Goal: Transaction & Acquisition: Download file/media

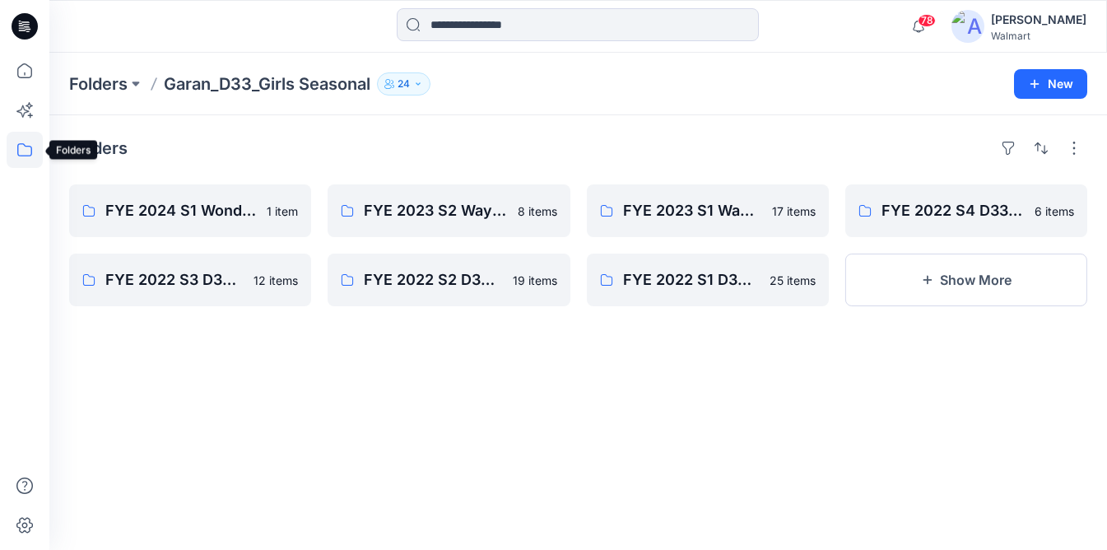
click at [15, 146] on icon at bounding box center [25, 150] width 36 height 36
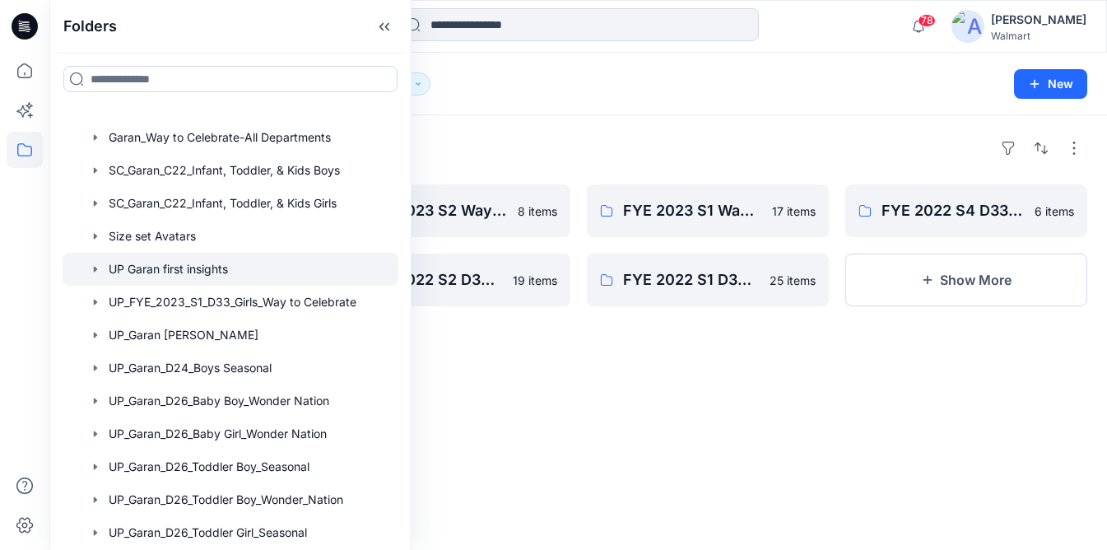
scroll to position [215, 0]
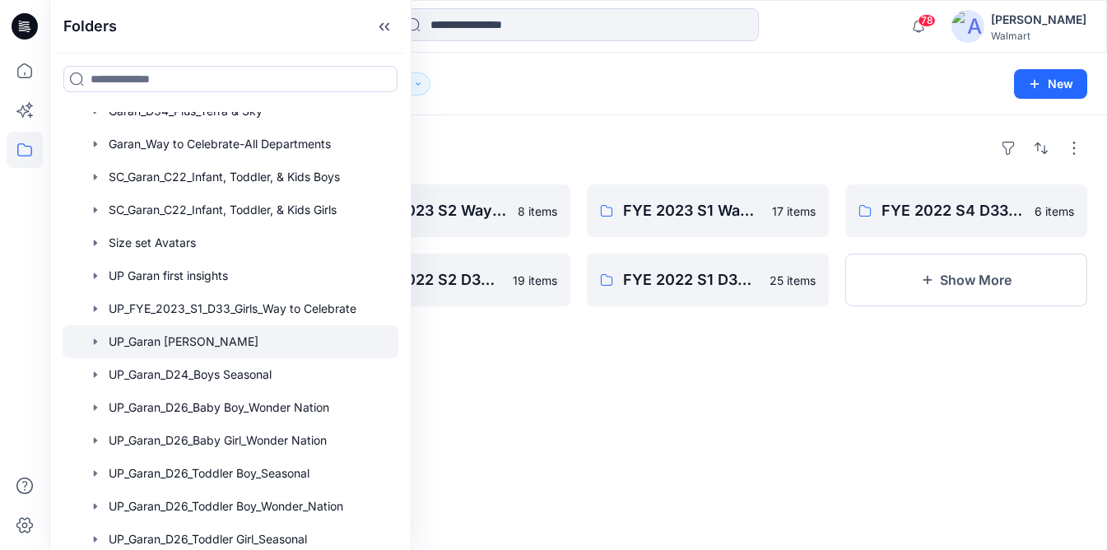
click at [100, 338] on icon "button" at bounding box center [95, 341] width 13 height 13
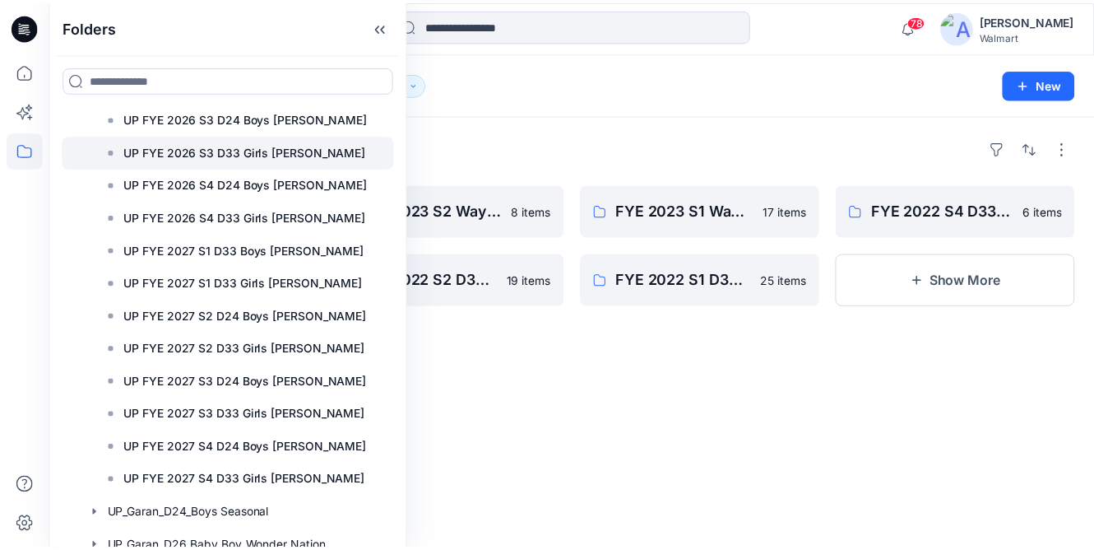
scroll to position [526, 0]
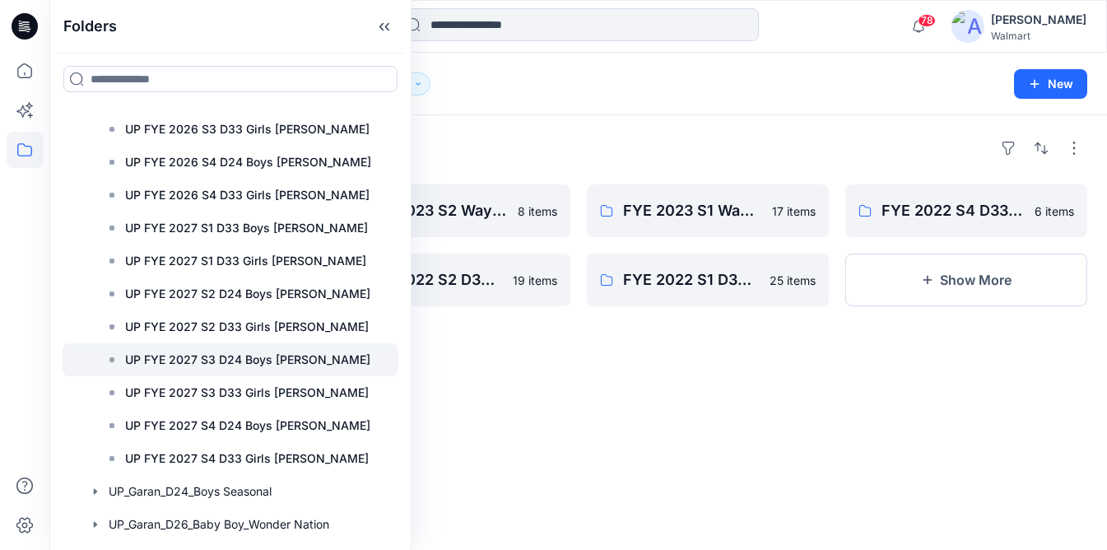
click at [204, 360] on p "UP FYE 2027 S3 D24 Boys [PERSON_NAME]" at bounding box center [247, 360] width 245 height 20
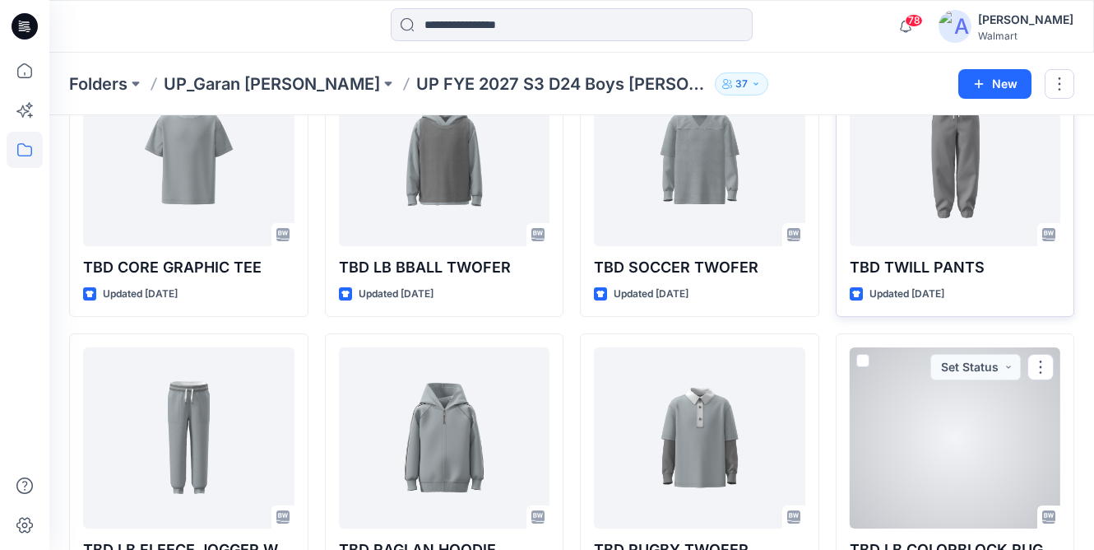
scroll to position [110, 0]
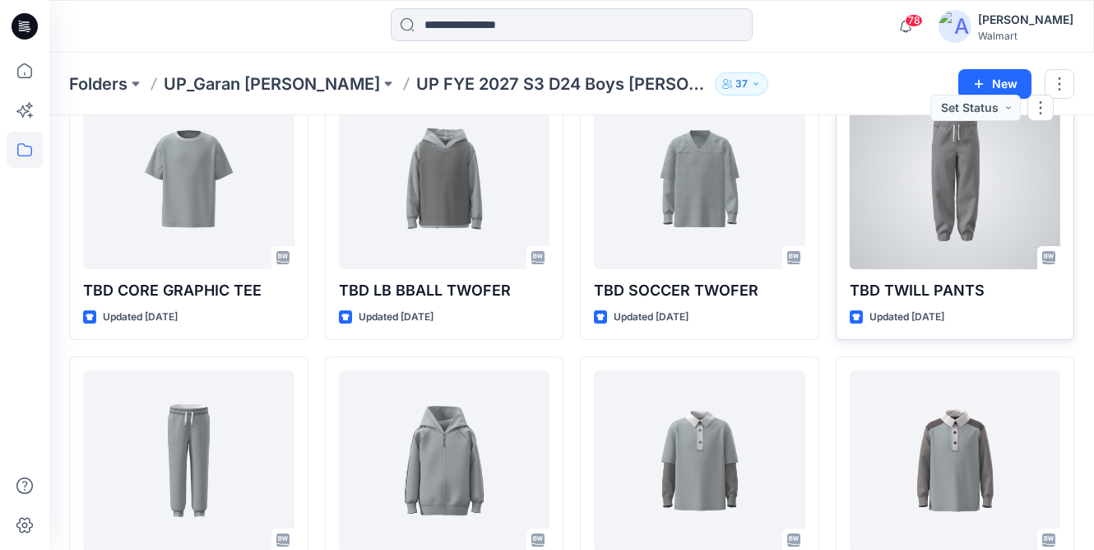
click at [937, 197] on div at bounding box center [955, 178] width 211 height 181
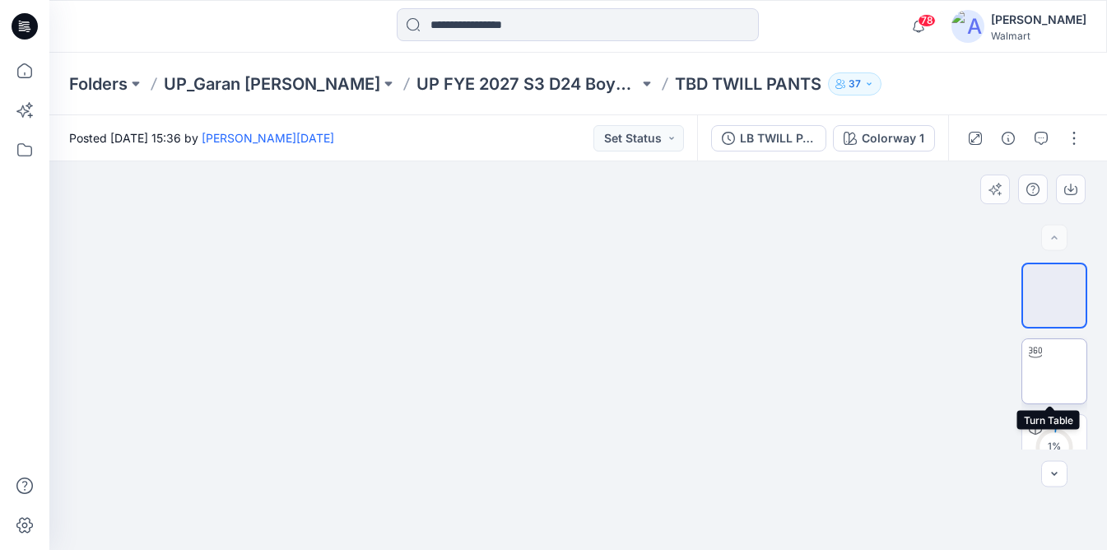
click at [1054, 371] on img at bounding box center [1054, 371] width 0 height 0
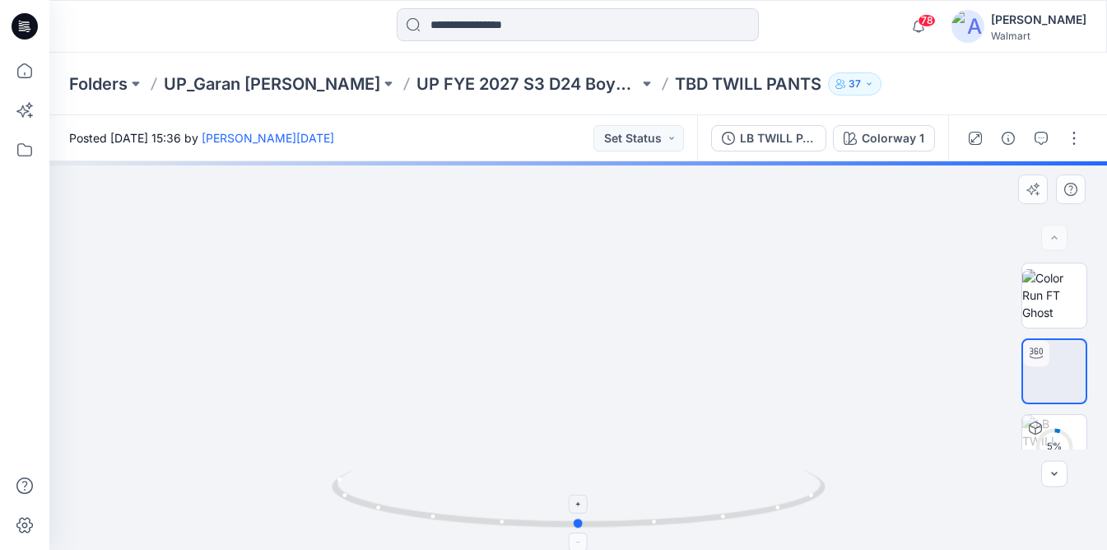
click at [569, 481] on icon at bounding box center [581, 501] width 498 height 62
click at [1066, 277] on img at bounding box center [1054, 295] width 64 height 52
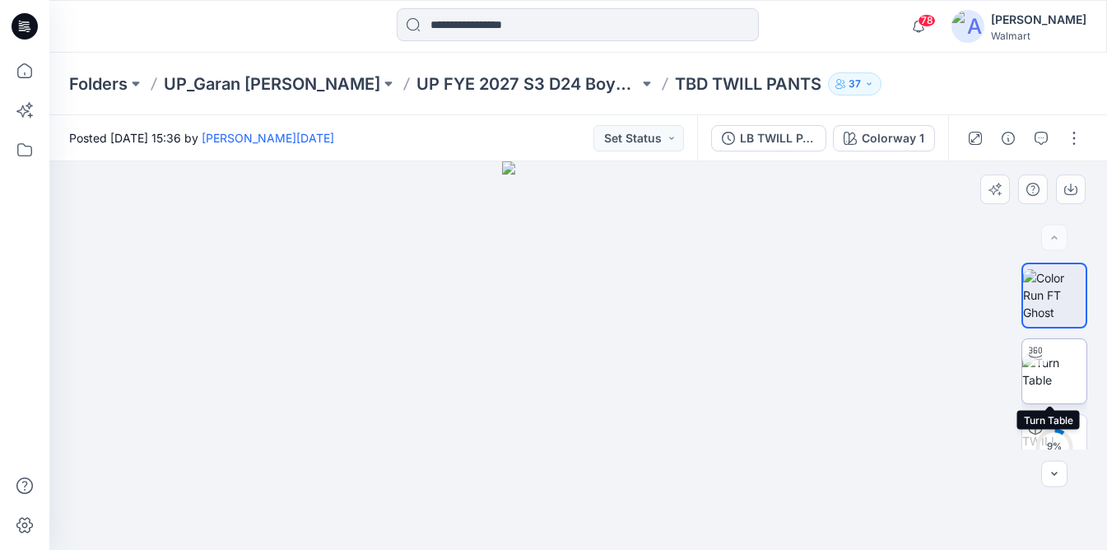
click at [1067, 378] on img at bounding box center [1054, 371] width 64 height 35
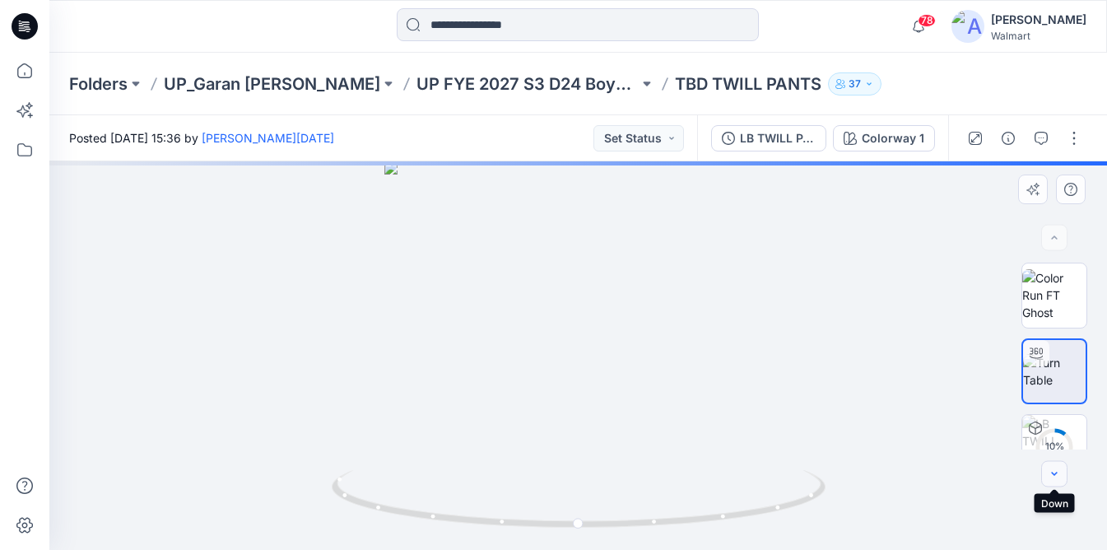
click at [1056, 475] on icon "button" at bounding box center [1054, 473] width 13 height 13
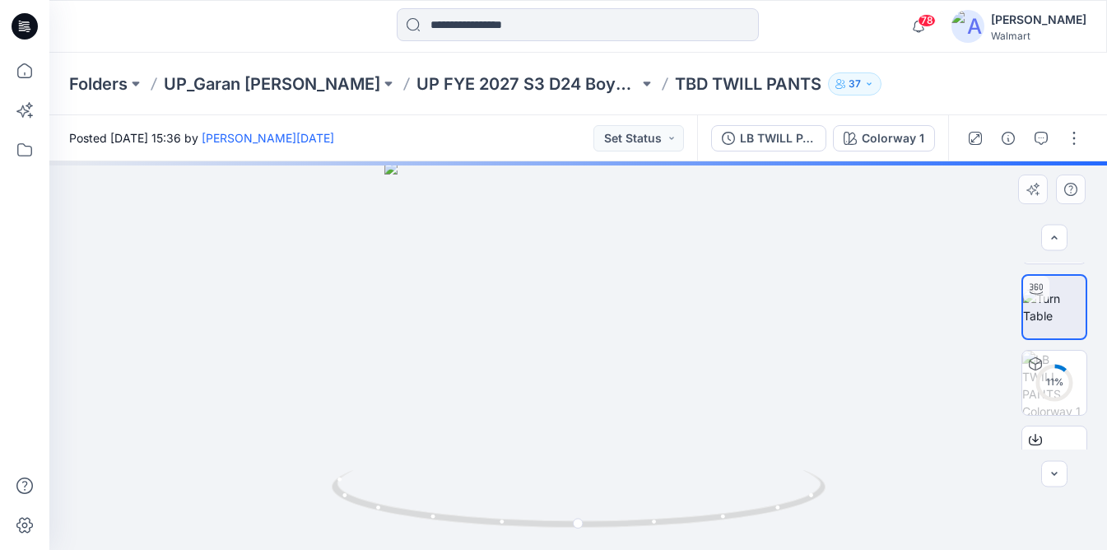
scroll to position [182, 0]
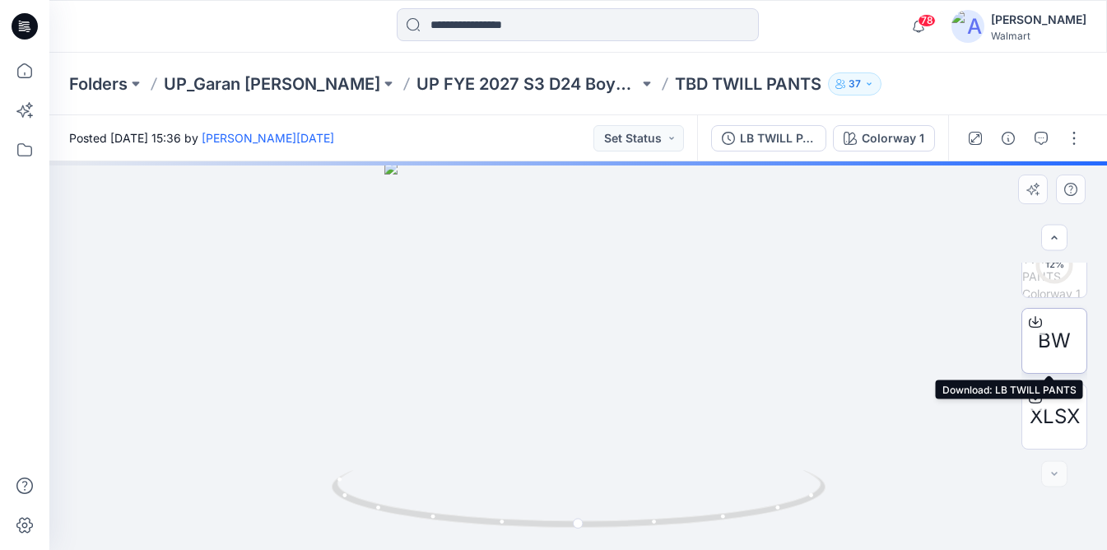
click at [1036, 323] on icon at bounding box center [1035, 322] width 13 height 9
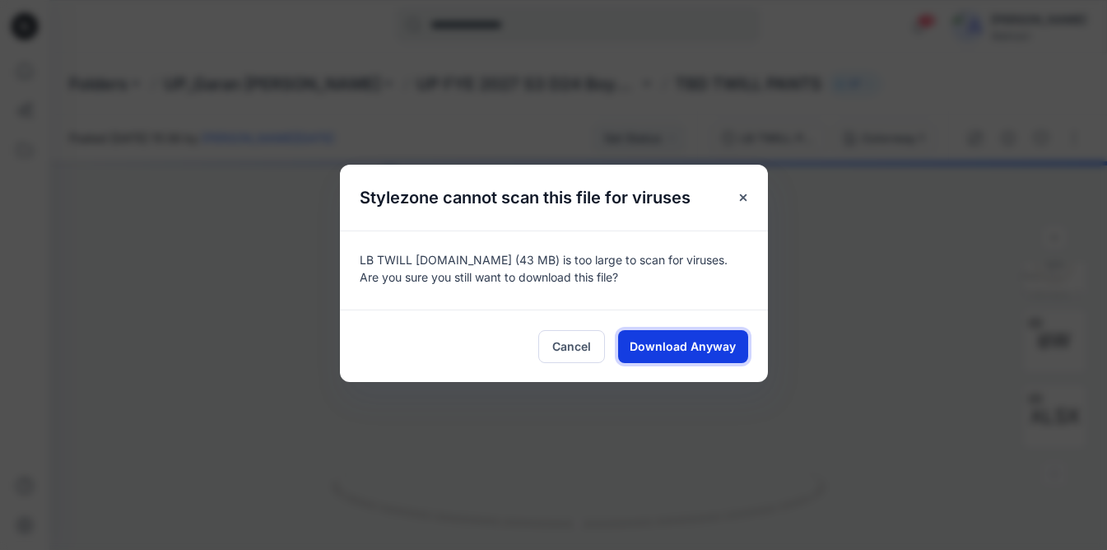
click at [701, 345] on span "Download Anyway" at bounding box center [683, 345] width 106 height 17
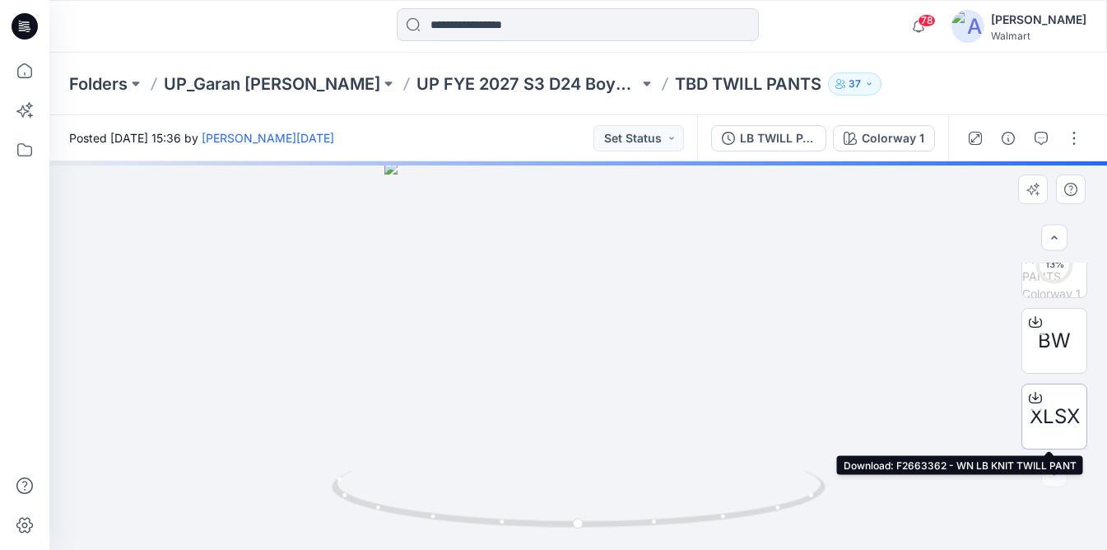
click at [1033, 391] on icon at bounding box center [1035, 397] width 13 height 13
